Goal: Task Accomplishment & Management: Manage account settings

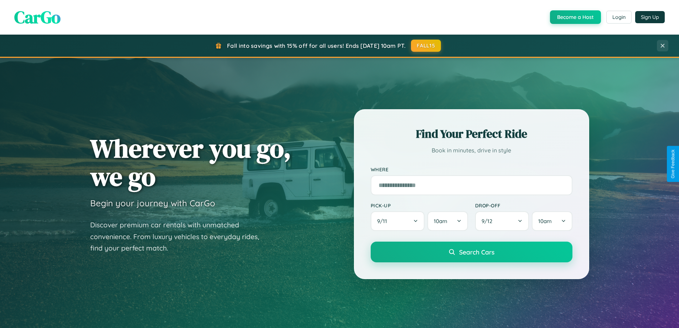
scroll to position [628, 0]
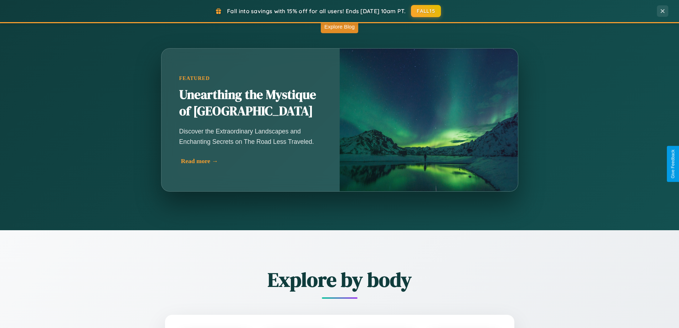
click at [251, 161] on div "Read more →" at bounding box center [252, 160] width 143 height 7
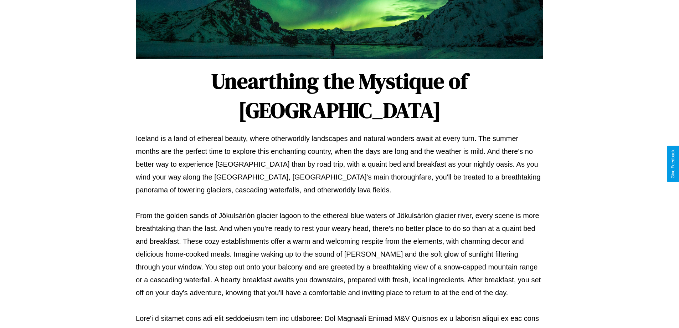
scroll to position [231, 0]
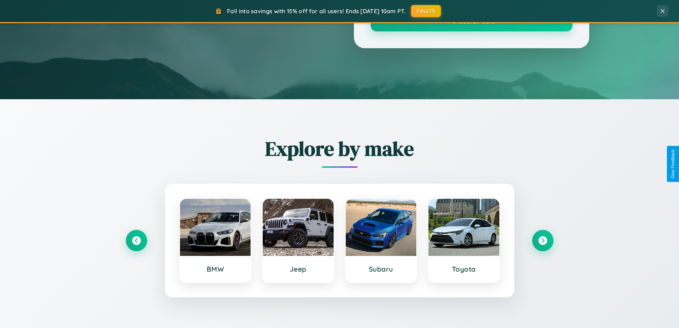
scroll to position [628, 0]
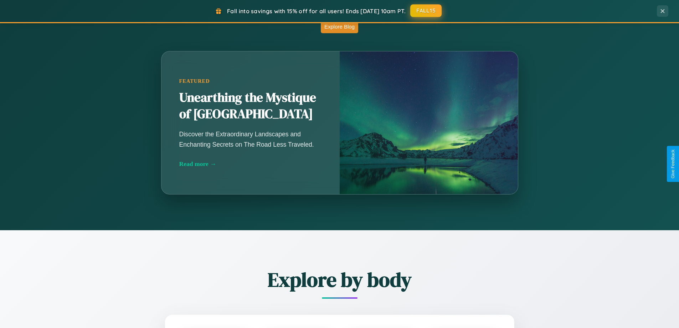
click at [427, 11] on button "FALL15" at bounding box center [426, 10] width 31 height 13
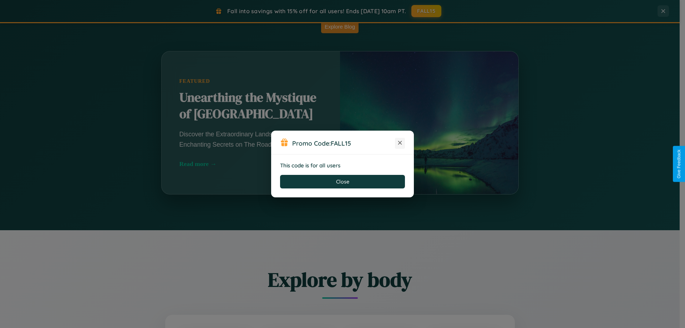
click at [400, 143] on icon at bounding box center [399, 142] width 7 height 7
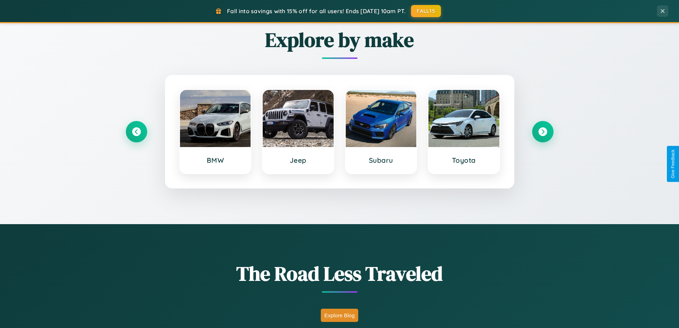
scroll to position [0, 0]
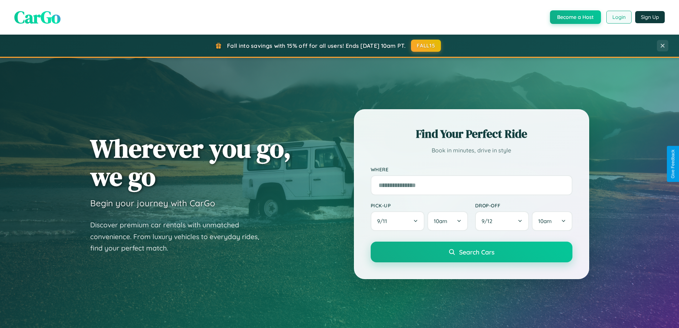
click at [619, 17] on button "Login" at bounding box center [619, 17] width 25 height 13
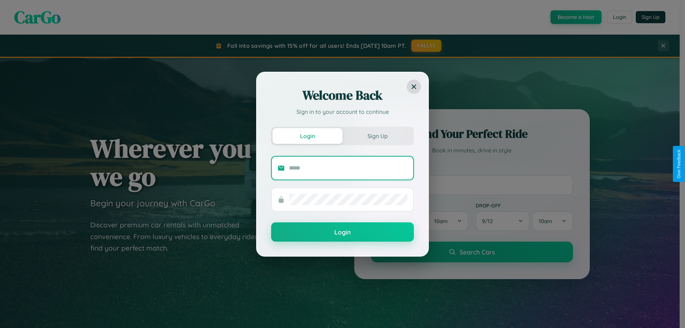
click at [348, 168] on input "text" at bounding box center [348, 167] width 118 height 11
type input "**********"
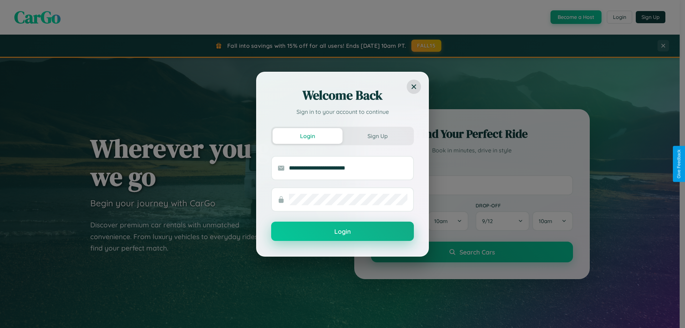
click at [342, 231] on button "Login" at bounding box center [342, 230] width 143 height 19
